Goal: Find specific page/section: Find specific page/section

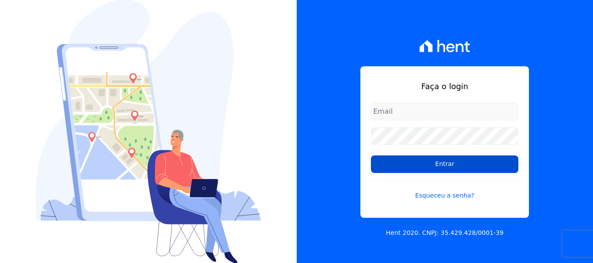
type input "[EMAIL_ADDRESS][DOMAIN_NAME]"
click at [455, 166] on input "Entrar" at bounding box center [444, 164] width 147 height 18
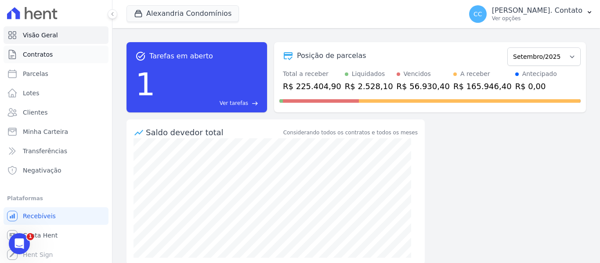
click at [61, 54] on link "Contratos" at bounding box center [56, 55] width 105 height 18
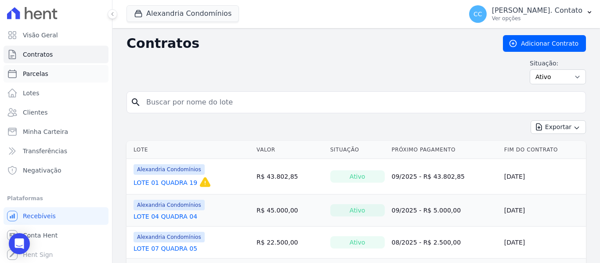
click at [50, 74] on link "Parcelas" at bounding box center [56, 74] width 105 height 18
select select
